Goal: Task Accomplishment & Management: Complete application form

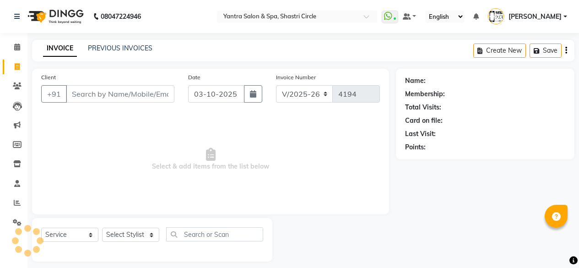
select select "154"
select select "service"
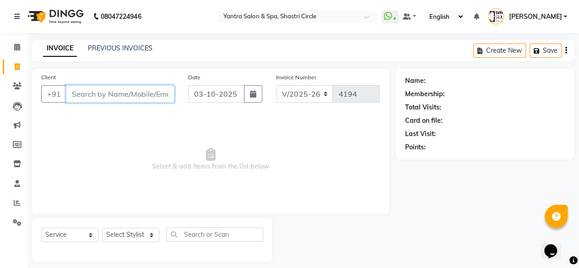
click at [131, 90] on input "Client" at bounding box center [120, 93] width 108 height 17
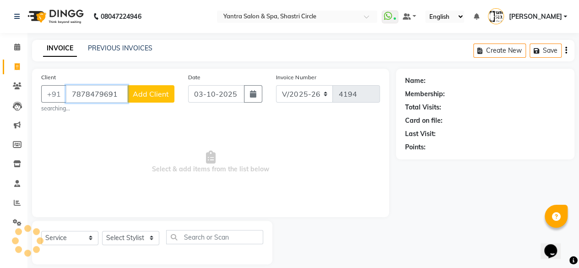
type input "7878479691"
click at [151, 98] on button "Add Client" at bounding box center [150, 93] width 47 height 17
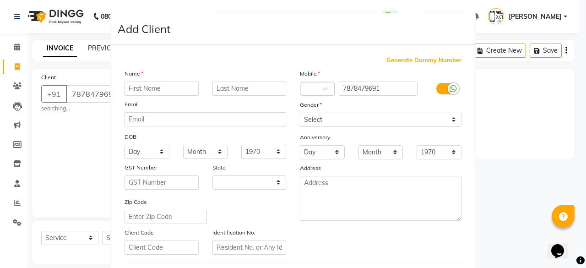
select select "33"
click at [172, 91] on input "text" at bounding box center [161, 88] width 74 height 14
type input "[PERSON_NAME]"
click at [248, 91] on input "text" at bounding box center [249, 88] width 74 height 14
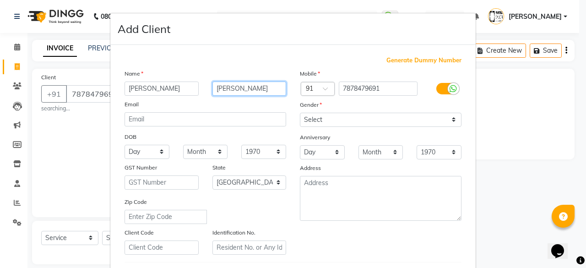
type input "[PERSON_NAME]"
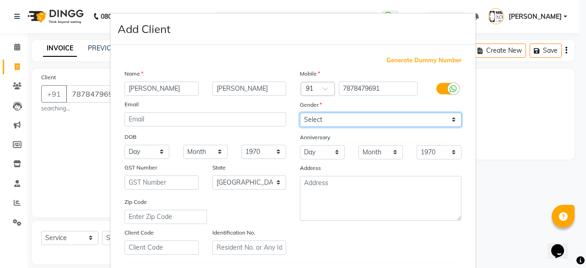
click at [386, 122] on select "Select [DEMOGRAPHIC_DATA] [DEMOGRAPHIC_DATA] Other Prefer Not To Say" at bounding box center [380, 120] width 161 height 14
select select "[DEMOGRAPHIC_DATA]"
click at [300, 113] on select "Select [DEMOGRAPHIC_DATA] [DEMOGRAPHIC_DATA] Other Prefer Not To Say" at bounding box center [380, 120] width 161 height 14
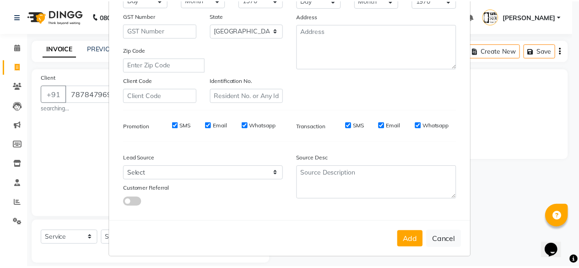
scroll to position [153, 0]
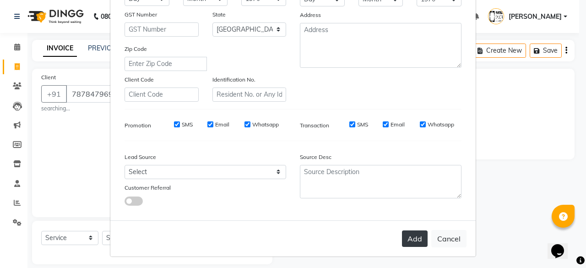
click at [413, 237] on button "Add" at bounding box center [415, 238] width 26 height 16
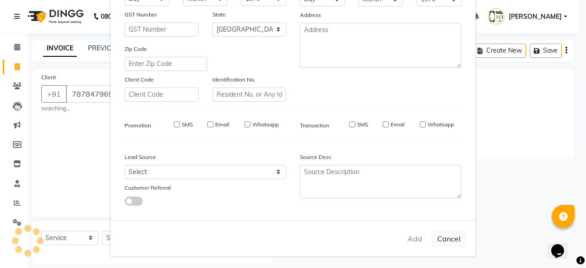
select select
select select "null"
select select
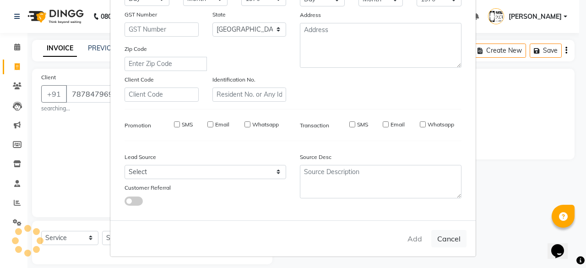
select select
checkbox input "false"
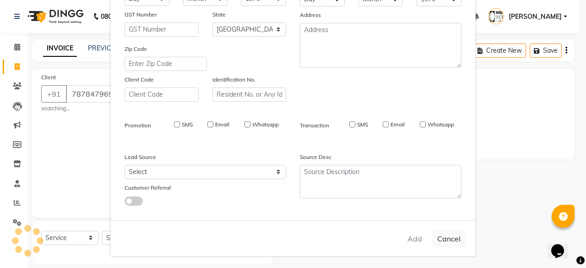
checkbox input "false"
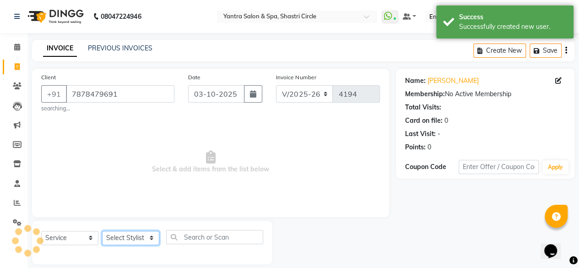
click at [127, 241] on select "Select Stylist [PERSON_NAME] [PERSON_NAME] [PERSON_NAME] ASHA Dimple [PERSON_NA…" at bounding box center [130, 238] width 57 height 14
select select "15716"
click at [102, 231] on select "Select Stylist [PERSON_NAME] [PERSON_NAME] [PERSON_NAME] ASHA Dimple [PERSON_NA…" at bounding box center [130, 238] width 57 height 14
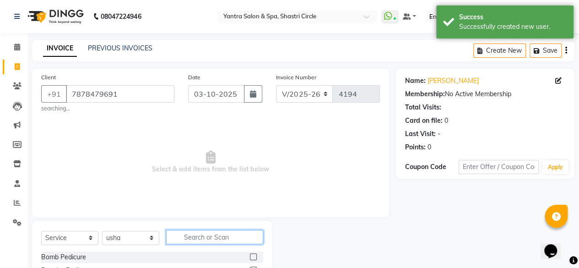
click at [213, 242] on input "text" at bounding box center [214, 237] width 97 height 14
type input "thre"
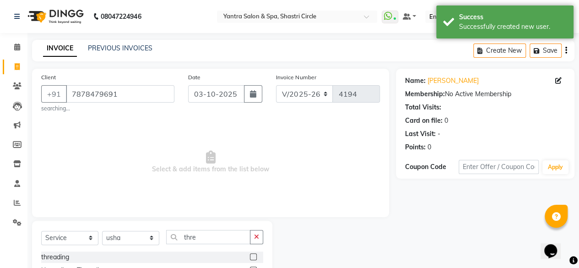
click at [251, 254] on label at bounding box center [253, 256] width 7 height 7
click at [251, 254] on input "checkbox" at bounding box center [253, 257] width 6 height 6
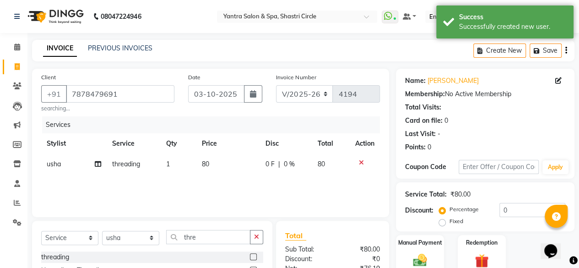
click at [240, 161] on td "80" at bounding box center [228, 164] width 64 height 21
checkbox input "false"
select select "15716"
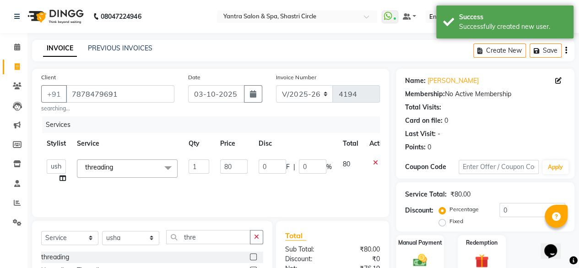
click at [240, 161] on input "80" at bounding box center [233, 166] width 27 height 14
type input "120"
drag, startPoint x: 243, startPoint y: 185, endPoint x: 290, endPoint y: 191, distance: 47.0
click at [243, 185] on div "Services Stylist Service Qty Price Disc Total Action Afsana Ajay Arvind ASHA Di…" at bounding box center [210, 161] width 339 height 91
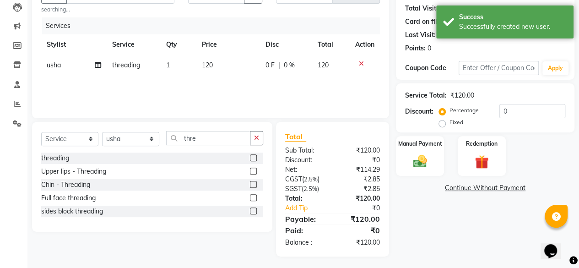
scroll to position [101, 0]
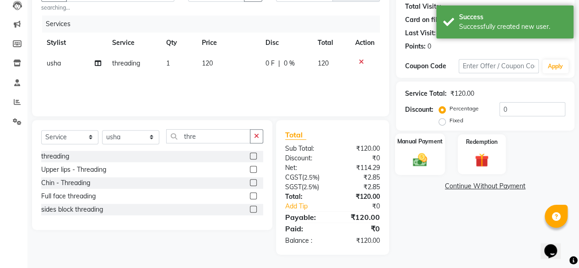
click at [427, 156] on img at bounding box center [419, 159] width 23 height 16
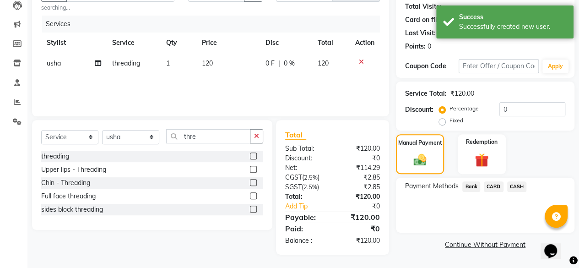
click at [470, 183] on span "Bank" at bounding box center [471, 186] width 18 height 11
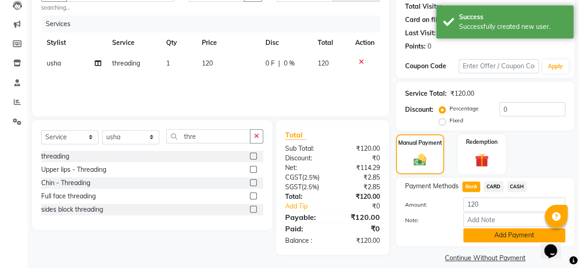
click at [478, 228] on button "Add Payment" at bounding box center [514, 235] width 102 height 14
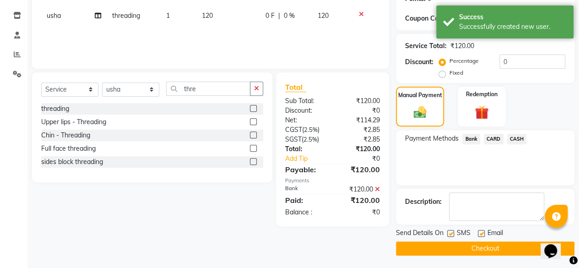
click at [514, 243] on button "Checkout" at bounding box center [485, 248] width 178 height 14
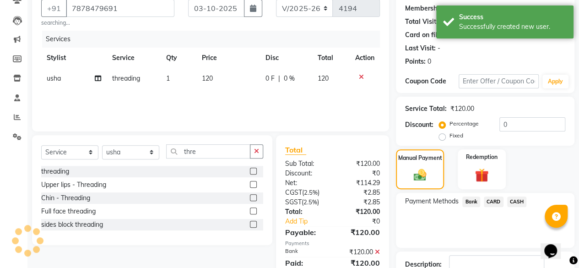
scroll to position [0, 0]
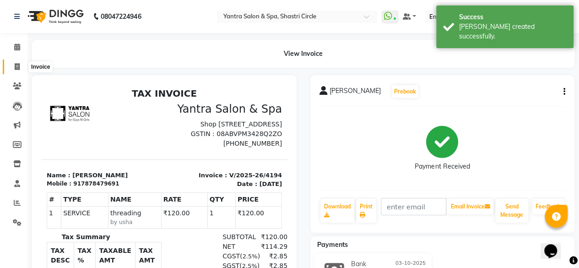
click at [11, 66] on span at bounding box center [17, 67] width 16 height 11
select select "service"
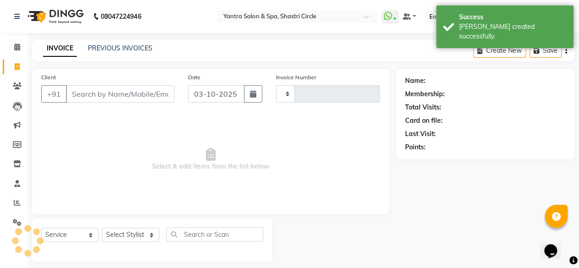
scroll to position [7, 0]
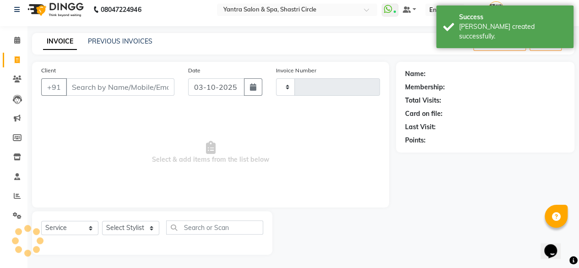
type input "4195"
select select "154"
click at [116, 80] on input "Client" at bounding box center [120, 86] width 108 height 17
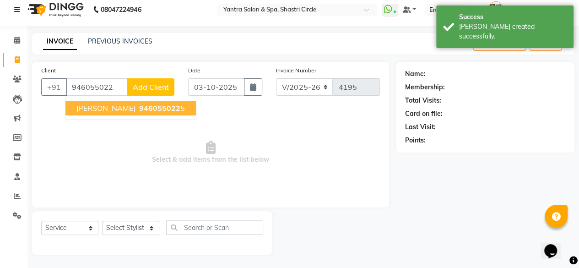
click at [140, 110] on ngb-highlight "946055022 5" at bounding box center [161, 107] width 48 height 9
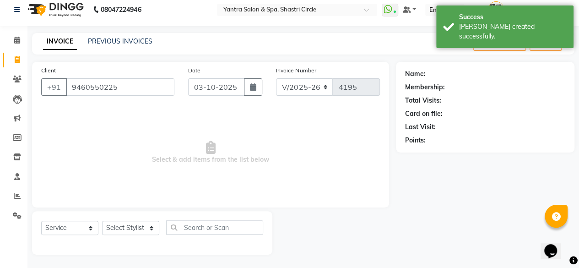
type input "9460550225"
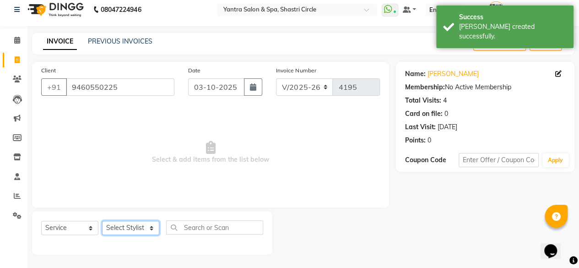
click at [141, 226] on select "Select Stylist [PERSON_NAME] [PERSON_NAME] [PERSON_NAME] ASHA Dimple [PERSON_NA…" at bounding box center [130, 227] width 57 height 14
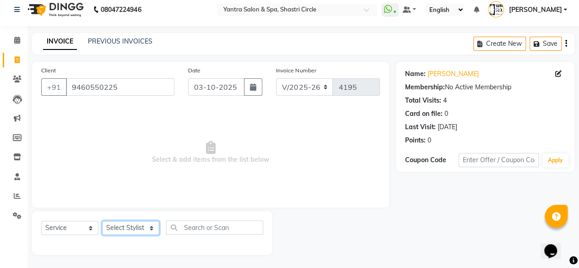
select select "4454"
click at [102, 220] on select "Select Stylist [PERSON_NAME] [PERSON_NAME] [PERSON_NAME] ASHA Dimple [PERSON_NA…" at bounding box center [130, 227] width 57 height 14
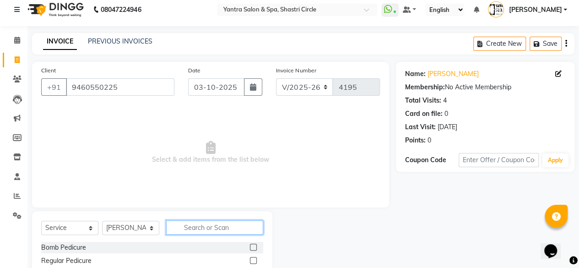
click at [208, 220] on input "text" at bounding box center [214, 227] width 97 height 14
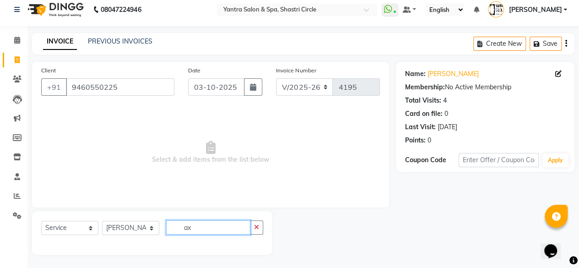
type input "a"
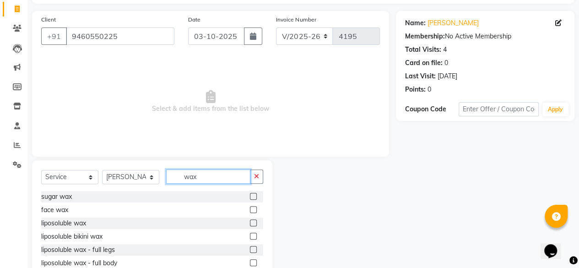
scroll to position [98, 0]
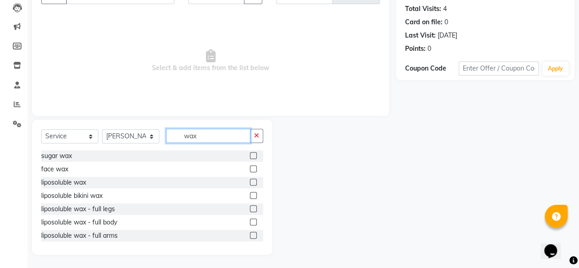
type input "wax"
click at [250, 182] on label at bounding box center [253, 181] width 7 height 7
click at [250, 182] on input "checkbox" at bounding box center [253, 182] width 6 height 6
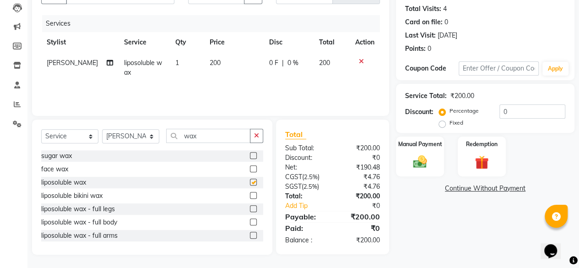
checkbox input "false"
click at [246, 72] on td "200" at bounding box center [233, 68] width 59 height 30
select select "4454"
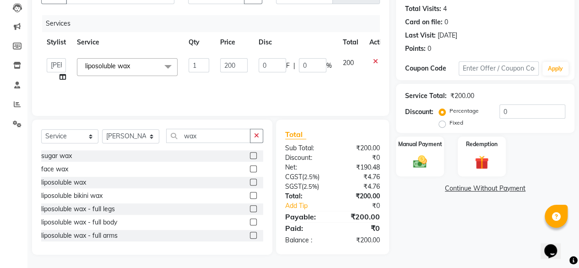
click at [246, 72] on td "200" at bounding box center [234, 70] width 38 height 35
click at [242, 67] on input "200" at bounding box center [233, 65] width 27 height 14
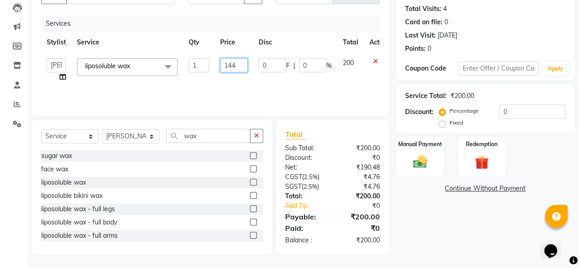
type input "1440"
click at [239, 92] on div "Services Stylist Service Qty Price Disc Total Action Afsana Ajay Arvind ASHA Di…" at bounding box center [210, 60] width 339 height 91
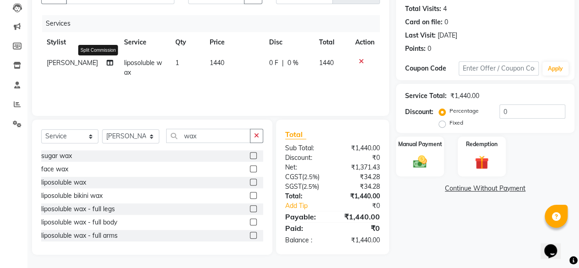
click at [107, 62] on icon at bounding box center [110, 62] width 6 height 6
select select "4454"
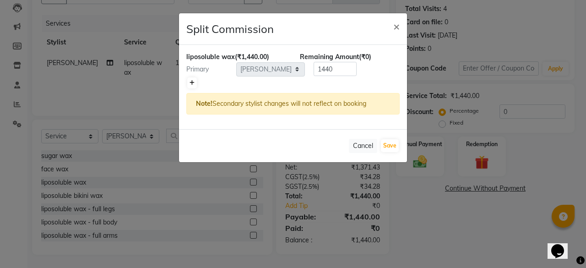
click at [196, 82] on link at bounding box center [192, 82] width 10 height 11
type input "720"
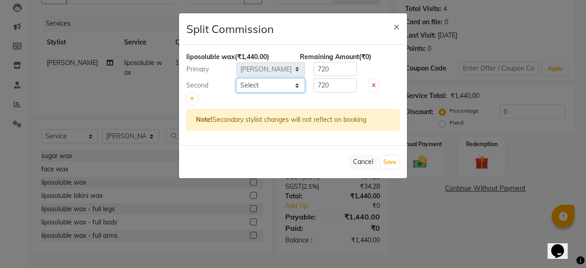
drag, startPoint x: 196, startPoint y: 82, endPoint x: 254, endPoint y: 87, distance: 58.8
click at [254, 87] on select "Select [PERSON_NAME] [PERSON_NAME] [PERSON_NAME] ASHA [PERSON_NAME] [PERSON_NAM…" at bounding box center [270, 85] width 69 height 14
select select "18135"
click at [236, 78] on select "Select [PERSON_NAME] [PERSON_NAME] [PERSON_NAME] ASHA [PERSON_NAME] [PERSON_NAM…" at bounding box center [270, 85] width 69 height 14
click at [385, 159] on button "Save" at bounding box center [390, 162] width 18 height 13
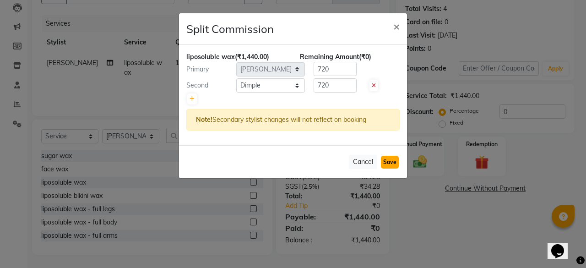
select select "Select"
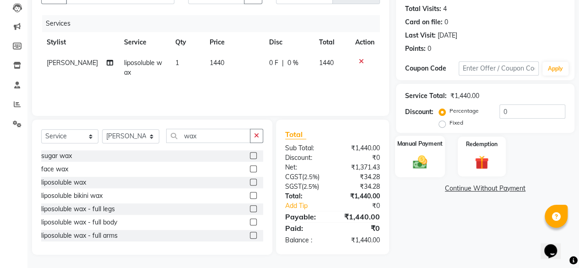
click at [435, 161] on div "Manual Payment" at bounding box center [420, 156] width 50 height 42
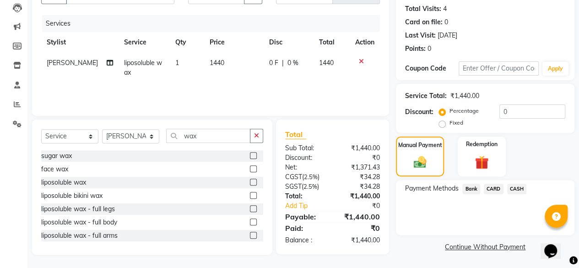
click at [519, 190] on span "CASH" at bounding box center [517, 188] width 20 height 11
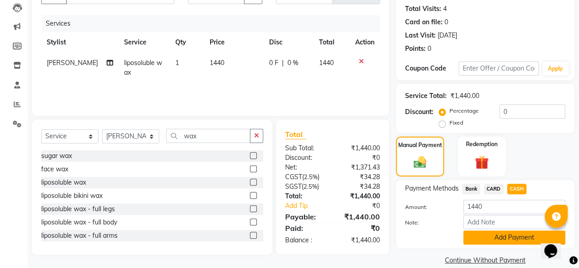
click at [506, 239] on button "Add Payment" at bounding box center [514, 237] width 102 height 14
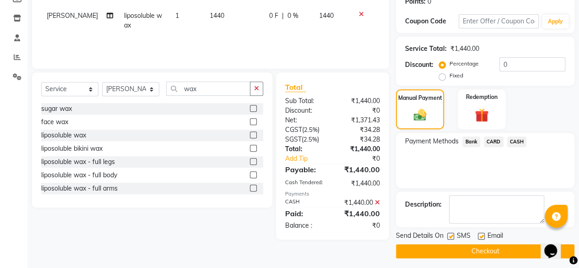
scroll to position [148, 0]
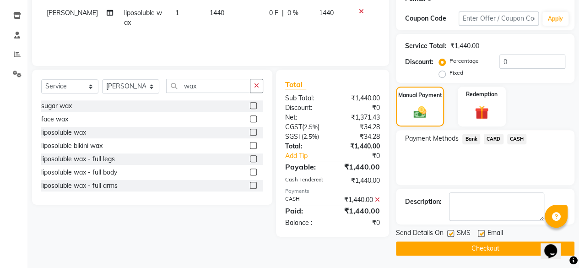
click at [500, 248] on button "Checkout" at bounding box center [485, 248] width 178 height 14
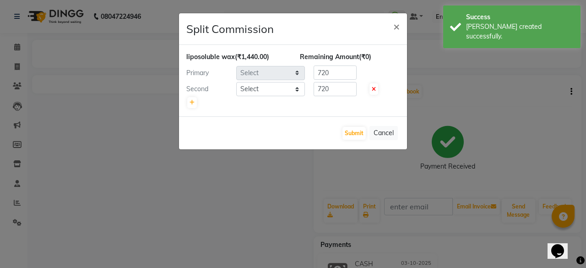
select select "4454"
select select "18135"
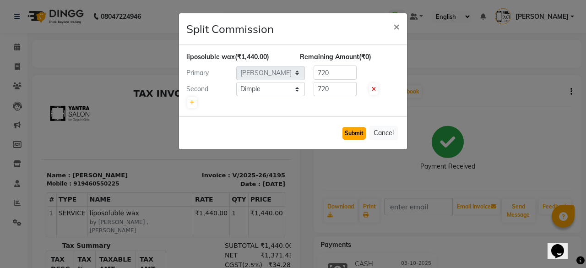
click at [358, 130] on button "Submit" at bounding box center [353, 133] width 23 height 13
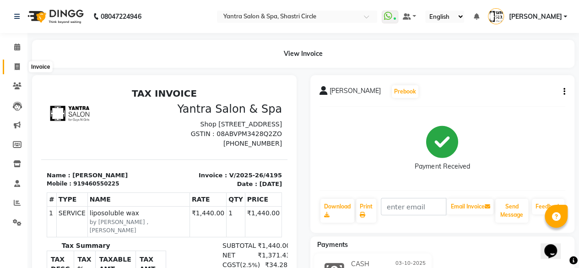
click at [17, 62] on span at bounding box center [17, 67] width 16 height 11
select select "154"
select select "service"
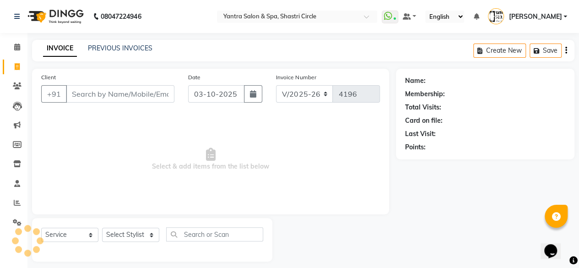
scroll to position [7, 0]
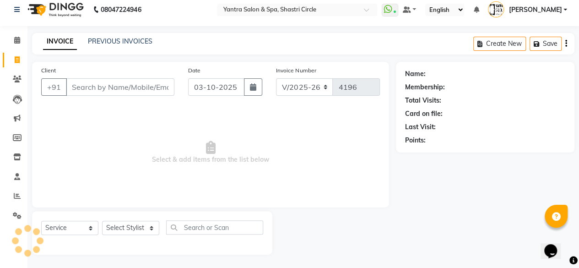
click at [109, 92] on input "Client" at bounding box center [120, 86] width 108 height 17
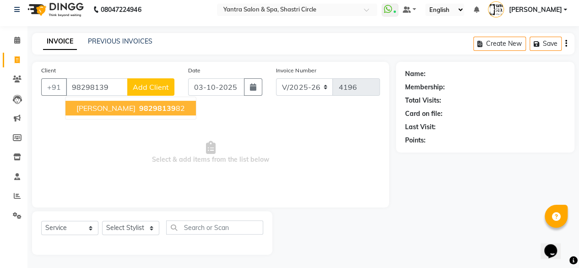
click at [139, 112] on span "98298139" at bounding box center [157, 107] width 37 height 9
type input "9829813982"
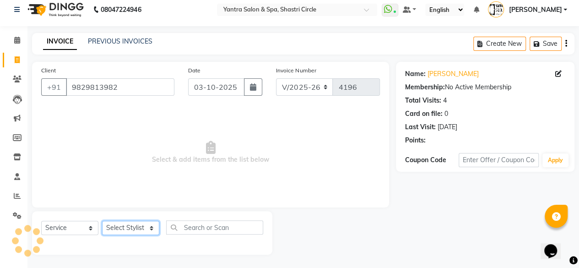
click at [130, 224] on select "Select Stylist [PERSON_NAME] [PERSON_NAME] [PERSON_NAME] ASHA Dimple [PERSON_NA…" at bounding box center [130, 227] width 57 height 14
select select "15716"
click at [102, 220] on select "Select Stylist [PERSON_NAME] [PERSON_NAME] [PERSON_NAME] ASHA Dimple [PERSON_NA…" at bounding box center [130, 227] width 57 height 14
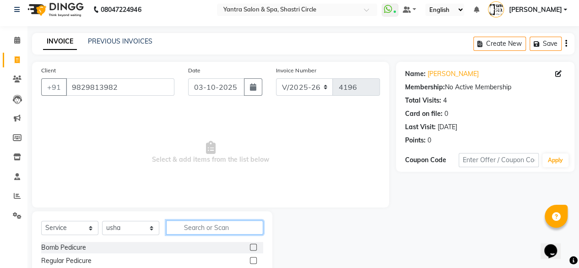
click at [232, 227] on input "text" at bounding box center [214, 227] width 97 height 14
type input "avo"
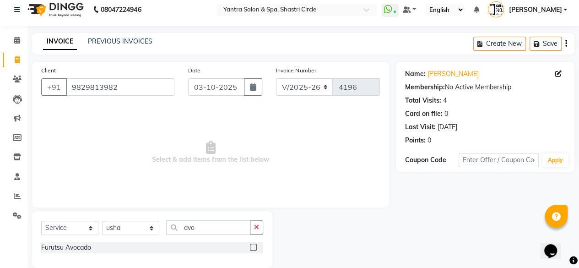
click at [251, 245] on label at bounding box center [253, 246] width 7 height 7
click at [251, 245] on input "checkbox" at bounding box center [253, 247] width 6 height 6
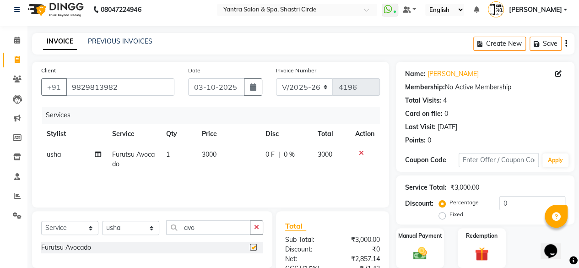
checkbox input "false"
click at [235, 159] on td "3000" at bounding box center [228, 159] width 64 height 30
select select "15716"
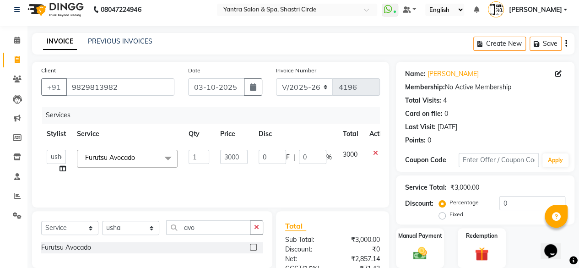
click at [235, 159] on input "3000" at bounding box center [233, 157] width 27 height 14
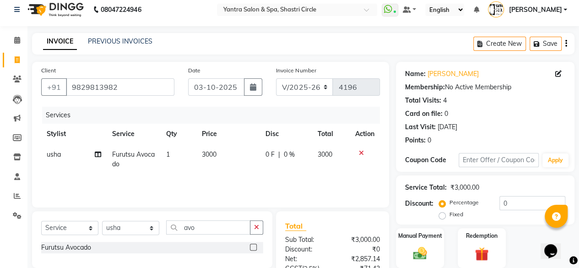
click at [250, 169] on td "3000" at bounding box center [228, 159] width 64 height 30
select select "15716"
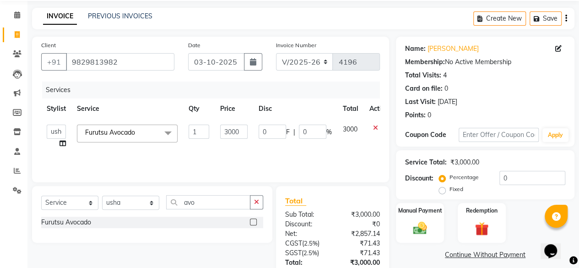
scroll to position [53, 0]
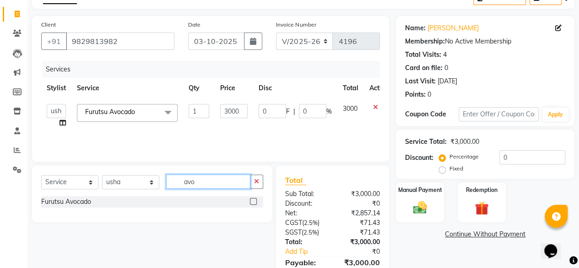
click at [212, 183] on input "avo" at bounding box center [208, 181] width 84 height 14
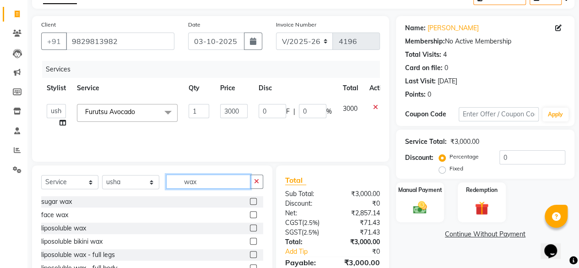
type input "wax"
click at [250, 226] on label at bounding box center [253, 227] width 7 height 7
click at [250, 226] on input "checkbox" at bounding box center [253, 228] width 6 height 6
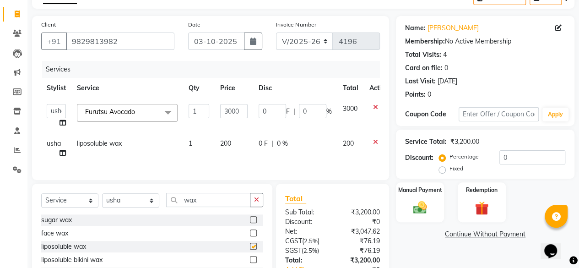
checkbox input "false"
click at [240, 150] on td "200" at bounding box center [234, 148] width 38 height 30
select select "15716"
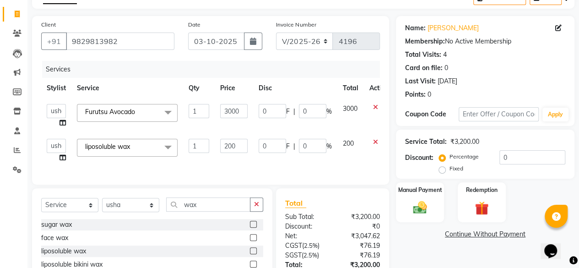
click at [240, 150] on input "200" at bounding box center [233, 146] width 27 height 14
type input "1600"
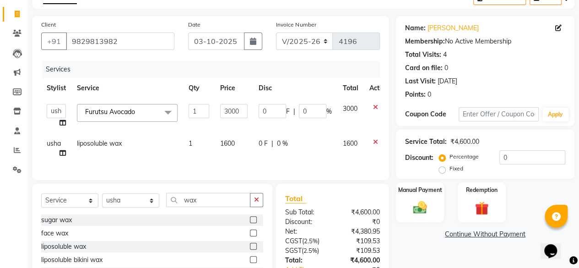
click at [251, 167] on div "Services Stylist Service Qty Price Disc Total Action Afsana Ajay Arvind ASHA Di…" at bounding box center [210, 116] width 339 height 110
click at [210, 196] on div "Select Service Product Membership Package Voucher Prepaid Gift Card Select Styl…" at bounding box center [152, 250] width 240 height 135
click at [206, 202] on input "wax" at bounding box center [208, 200] width 84 height 14
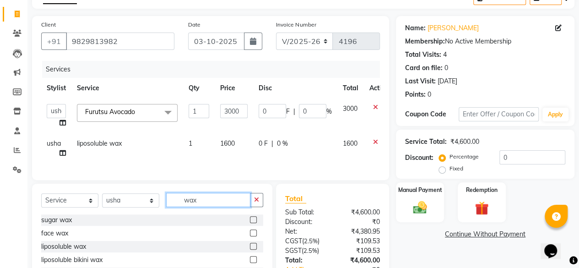
click at [206, 202] on input "wax" at bounding box center [208, 200] width 84 height 14
type input "thre"
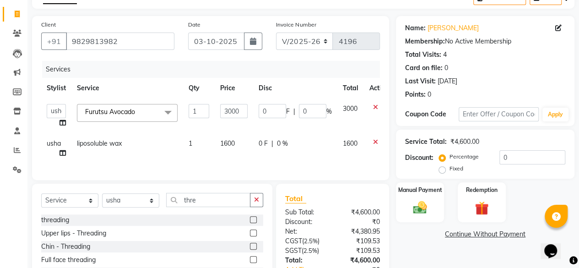
click at [255, 223] on label at bounding box center [253, 219] width 7 height 7
click at [255, 223] on input "checkbox" at bounding box center [253, 220] width 6 height 6
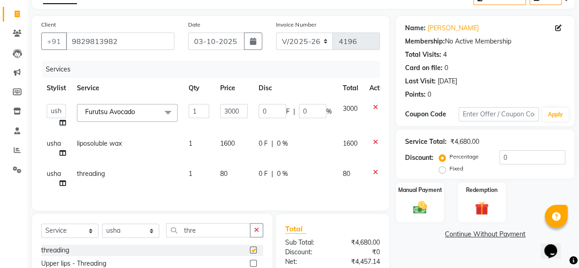
click at [240, 178] on td "80" at bounding box center [234, 178] width 38 height 30
checkbox input "false"
select select "15716"
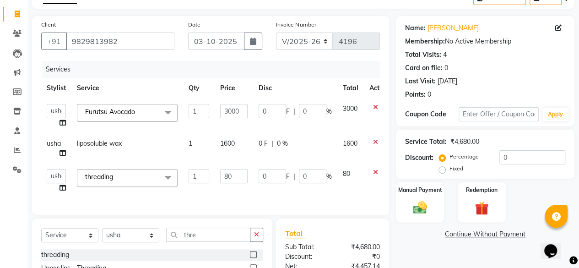
click at [240, 178] on input "80" at bounding box center [233, 176] width 27 height 14
type input "160"
click at [253, 192] on tr "[PERSON_NAME] [PERSON_NAME] [PERSON_NAME] [PERSON_NAME] [PERSON_NAME] [PERSON_N…" at bounding box center [217, 180] width 353 height 35
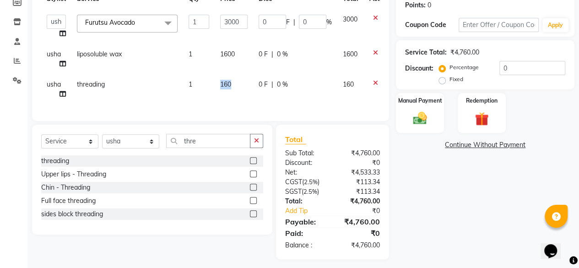
scroll to position [144, 0]
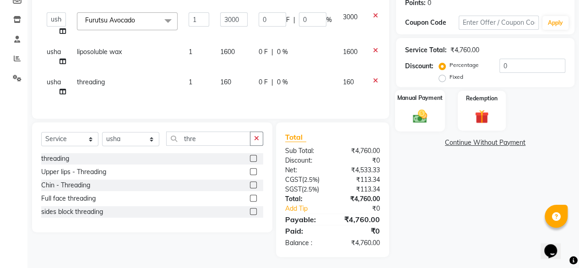
drag, startPoint x: 432, startPoint y: 116, endPoint x: 433, endPoint y: 126, distance: 10.1
click at [432, 120] on div "Manual Payment" at bounding box center [420, 111] width 50 height 42
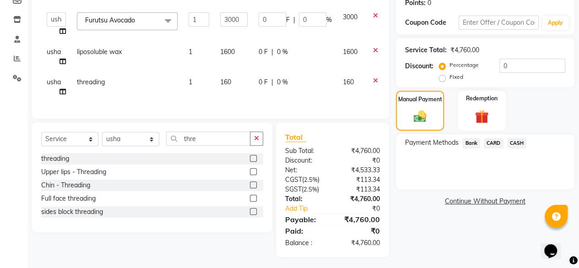
click at [473, 139] on span "Bank" at bounding box center [471, 143] width 18 height 11
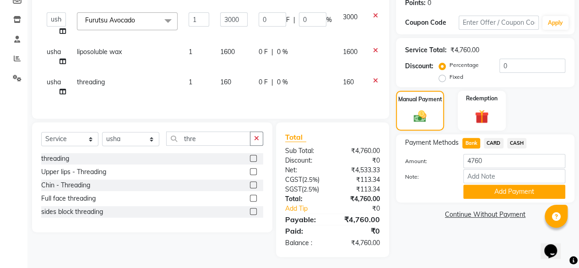
click at [500, 187] on button "Add Payment" at bounding box center [514, 191] width 102 height 14
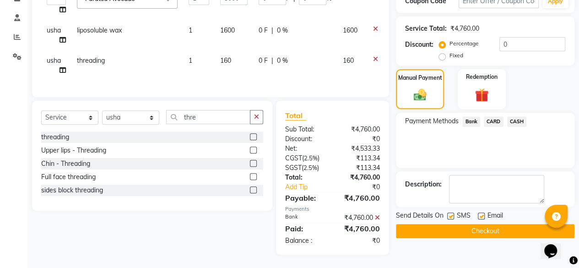
scroll to position [172, 0]
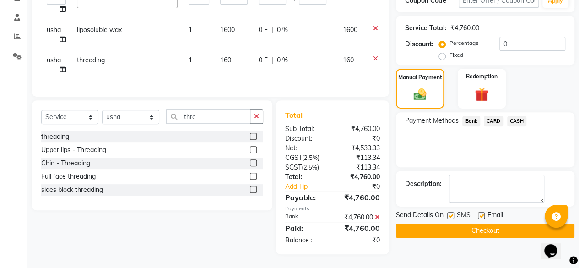
click at [507, 223] on button "Checkout" at bounding box center [485, 230] width 178 height 14
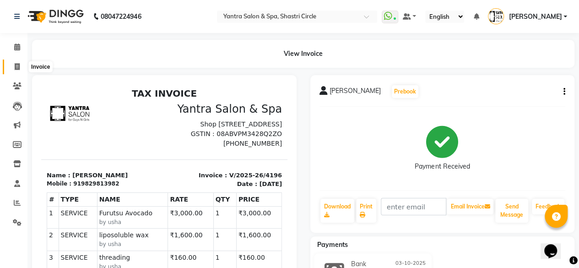
click at [16, 64] on icon at bounding box center [17, 66] width 5 height 7
select select "service"
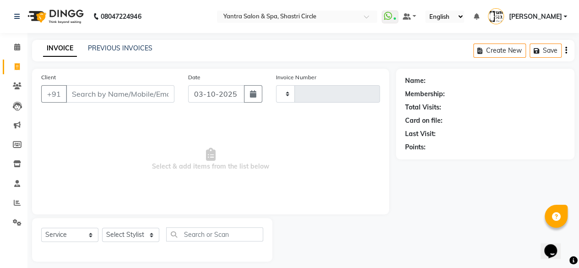
type input "4197"
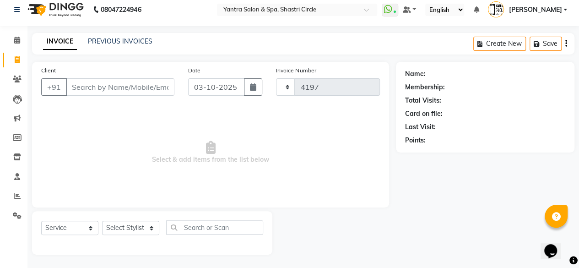
select select "154"
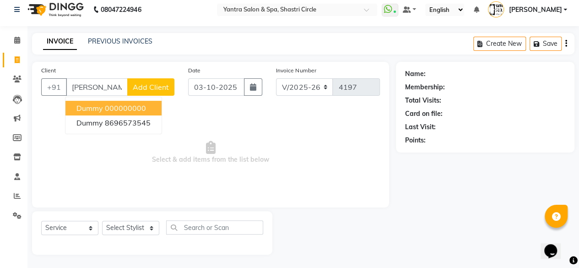
click at [130, 110] on ngb-highlight "000000000" at bounding box center [125, 107] width 41 height 9
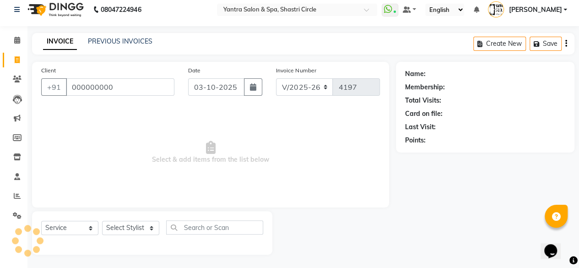
type input "000000000"
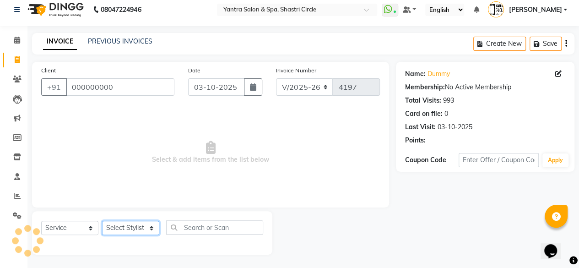
click at [131, 227] on select "Select Stylist [PERSON_NAME] [PERSON_NAME] [PERSON_NAME] ASHA Dimple [PERSON_NA…" at bounding box center [130, 227] width 57 height 14
click at [102, 220] on select "Select Stylist [PERSON_NAME] [PERSON_NAME] [PERSON_NAME] ASHA Dimple [PERSON_NA…" at bounding box center [130, 227] width 57 height 14
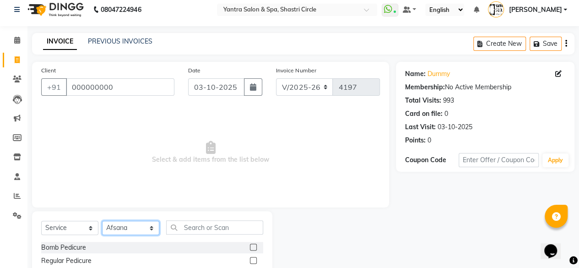
select select "8429"
click at [223, 227] on input "text" at bounding box center [214, 227] width 97 height 14
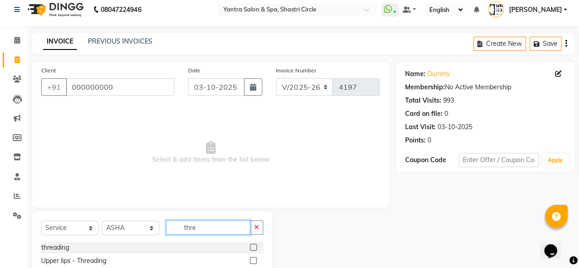
type input "thre"
click at [251, 248] on label at bounding box center [253, 246] width 7 height 7
click at [251, 248] on input "checkbox" at bounding box center [253, 247] width 6 height 6
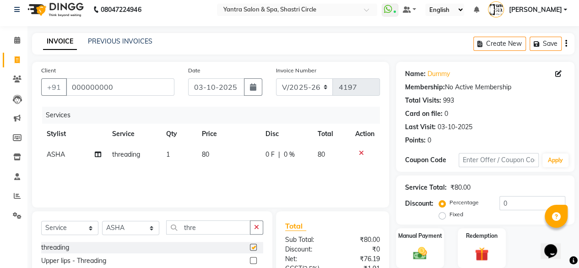
checkbox input "false"
click at [233, 162] on td "80" at bounding box center [228, 154] width 64 height 21
select select "8429"
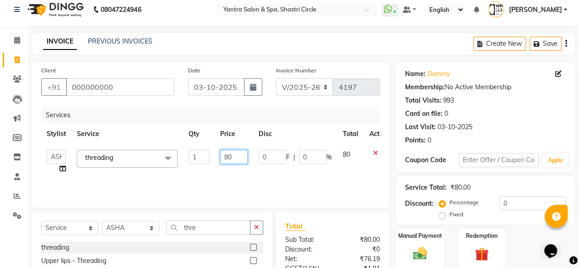
click at [233, 162] on input "80" at bounding box center [233, 157] width 27 height 14
type input "120"
drag, startPoint x: 251, startPoint y: 175, endPoint x: 258, endPoint y: 175, distance: 7.3
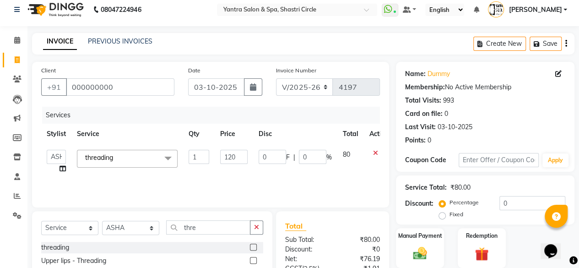
click at [252, 175] on div "Services Stylist Service Qty Price Disc Total Action Afsana Ajay Arvind ASHA Di…" at bounding box center [210, 152] width 339 height 91
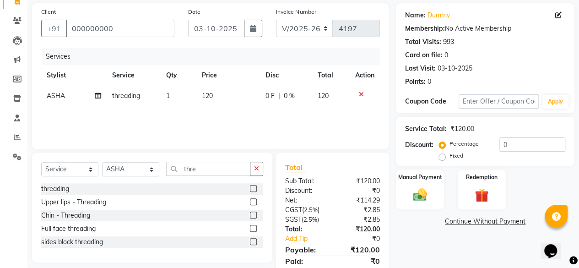
scroll to position [97, 0]
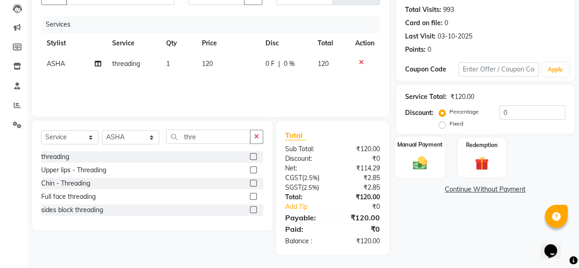
click at [423, 164] on img at bounding box center [419, 162] width 23 height 16
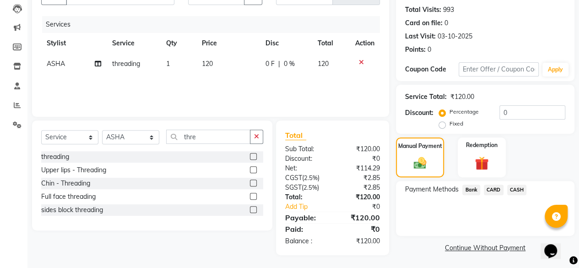
drag, startPoint x: 473, startPoint y: 188, endPoint x: 475, endPoint y: 194, distance: 6.7
click at [473, 188] on span "Bank" at bounding box center [471, 189] width 18 height 11
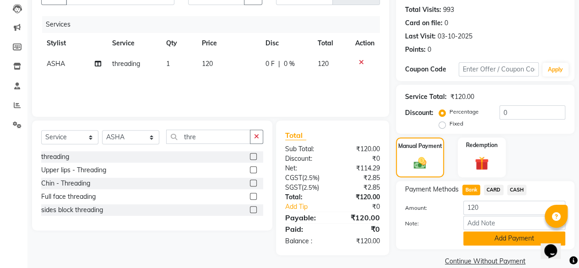
click at [502, 231] on button "Add Payment" at bounding box center [514, 238] width 102 height 14
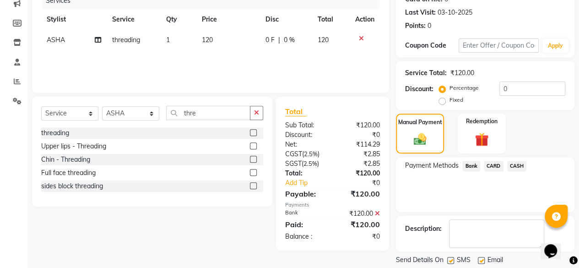
scroll to position [148, 0]
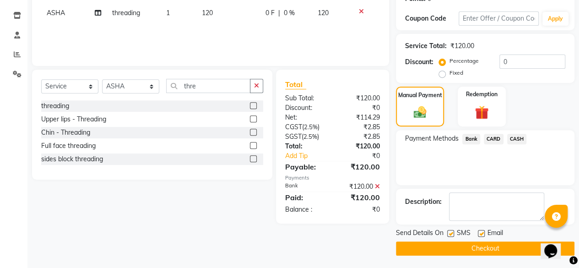
click at [508, 244] on button "Checkout" at bounding box center [485, 248] width 178 height 14
